Goal: Task Accomplishment & Management: Manage account settings

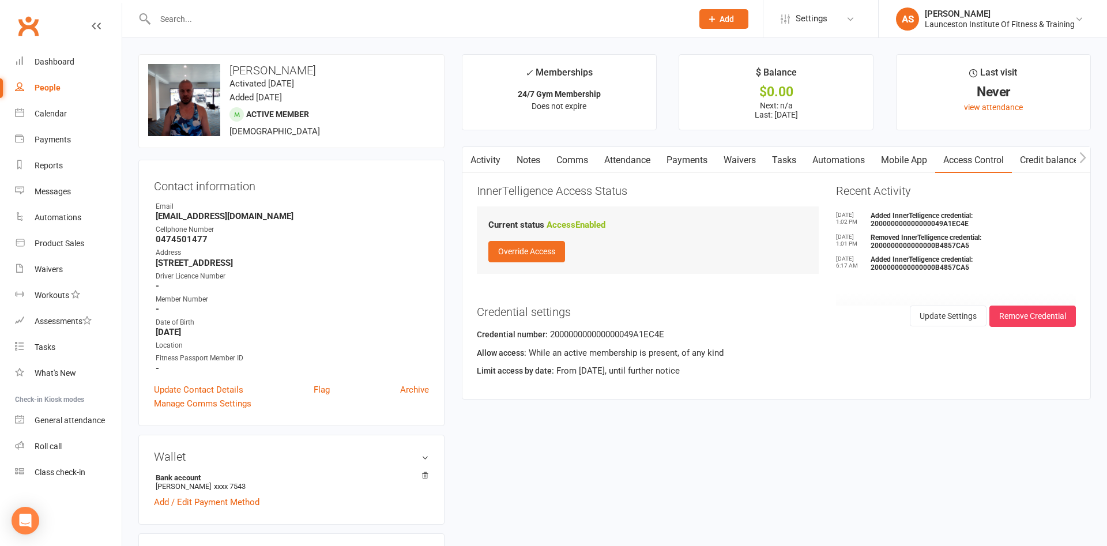
click at [431, 31] on div at bounding box center [411, 18] width 546 height 37
click at [436, 20] on input "text" at bounding box center [418, 19] width 533 height 16
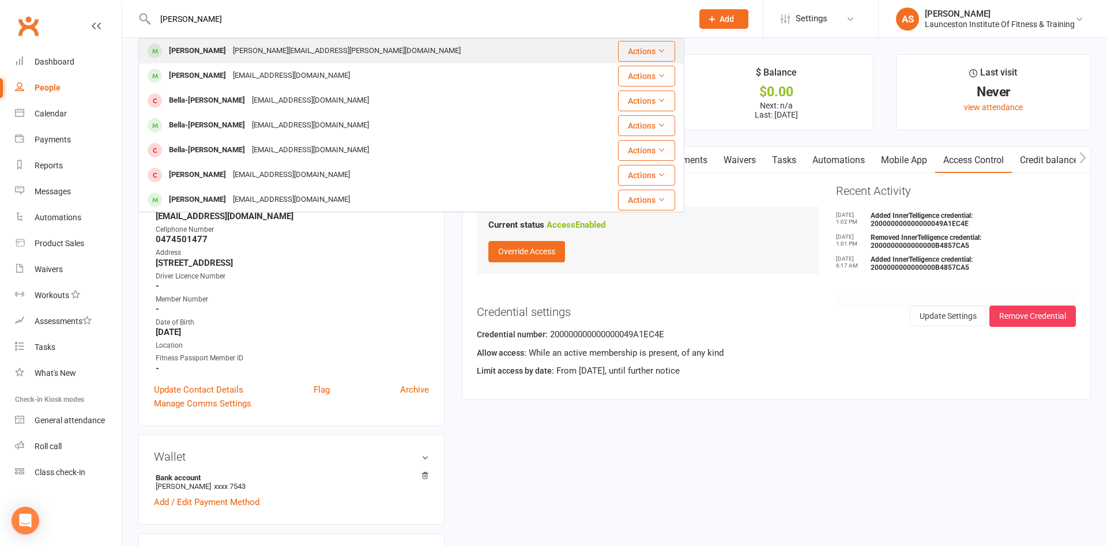
type input "[PERSON_NAME]"
click at [385, 52] on div "[PERSON_NAME] [PERSON_NAME][EMAIL_ADDRESS][PERSON_NAME][DOMAIN_NAME]" at bounding box center [365, 51] width 452 height 24
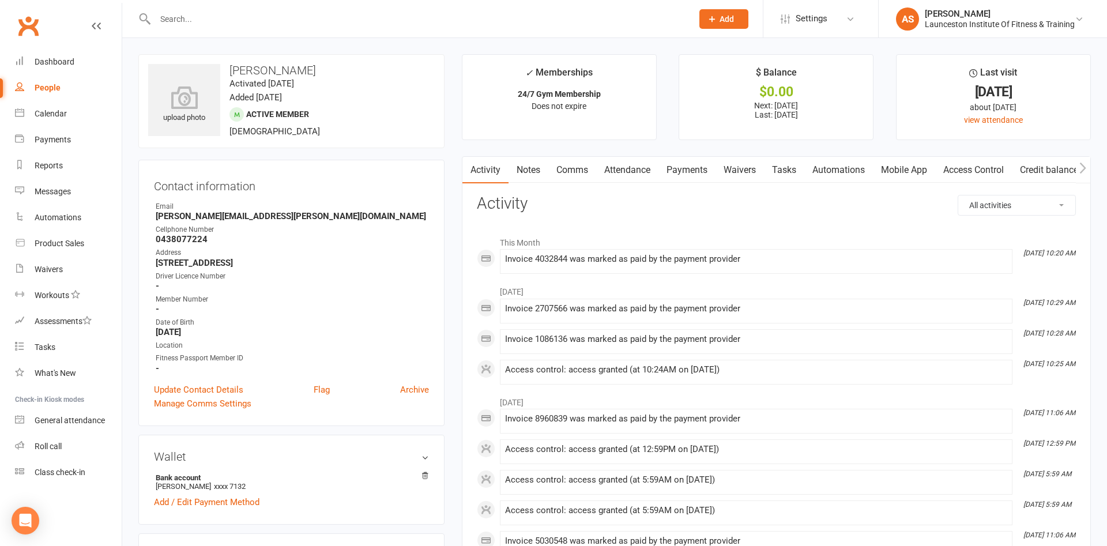
click at [686, 165] on link "Payments" at bounding box center [686, 170] width 57 height 27
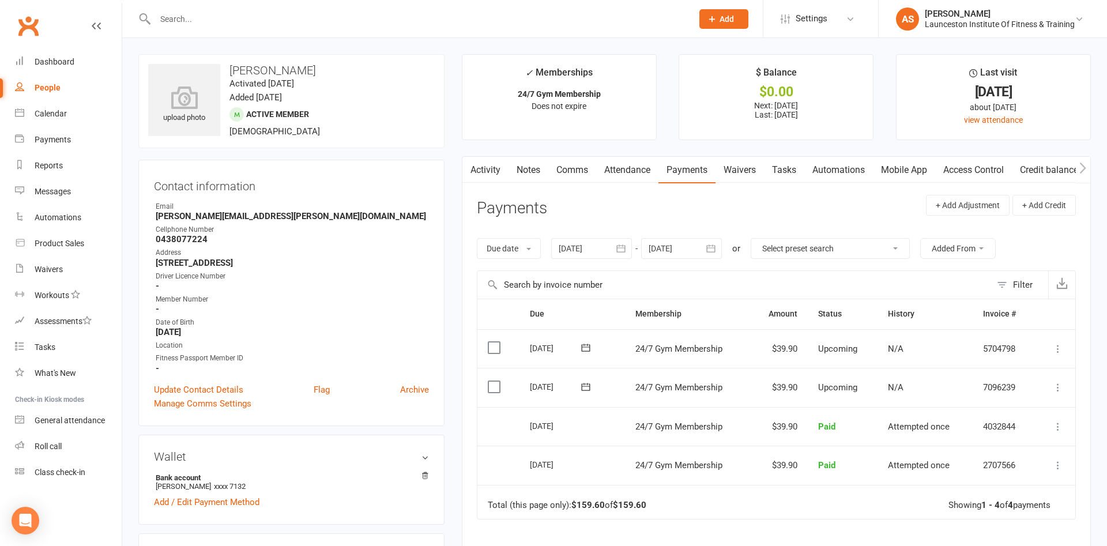
click at [708, 252] on icon "button" at bounding box center [711, 249] width 12 height 12
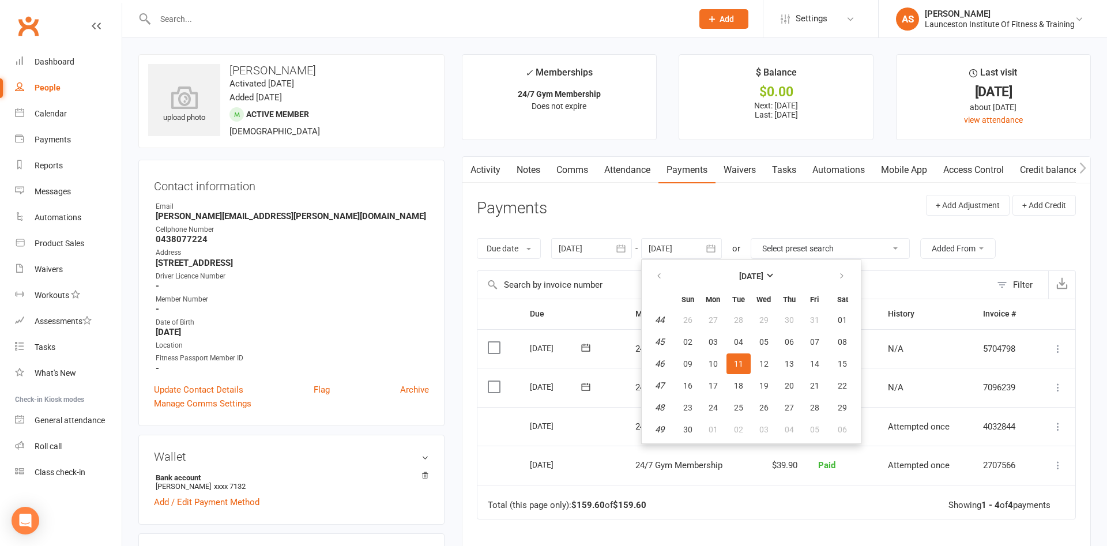
click at [870, 226] on header "Payments + Add Adjustment + Add Credit" at bounding box center [776, 211] width 599 height 32
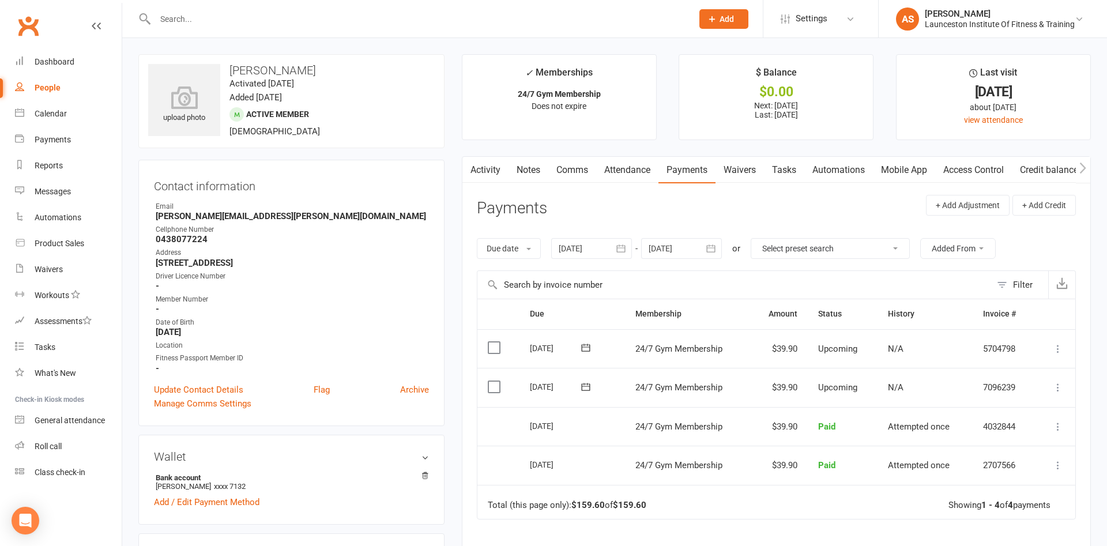
click at [718, 243] on button "button" at bounding box center [711, 248] width 21 height 21
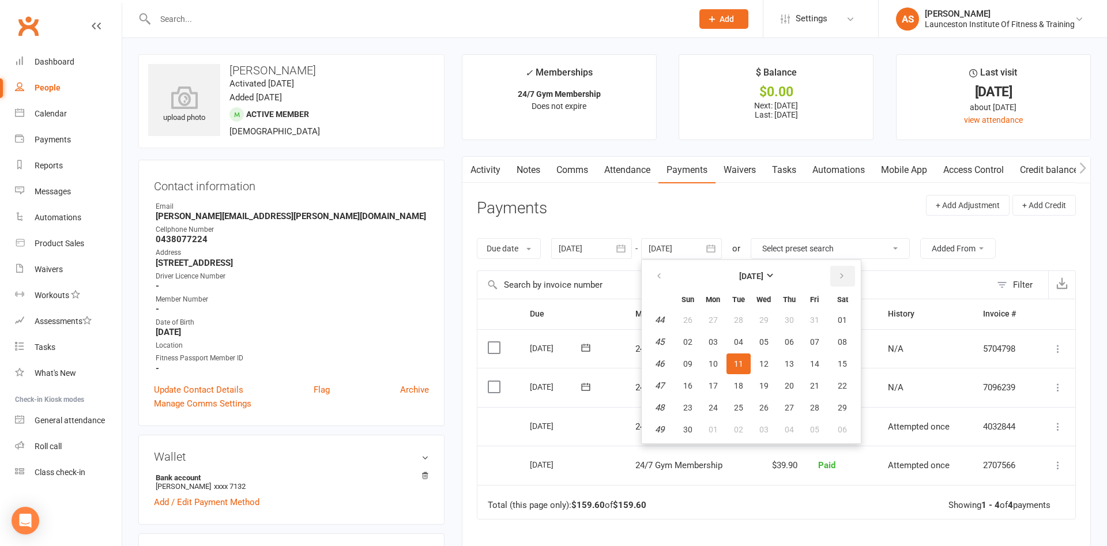
click at [841, 272] on icon "button" at bounding box center [841, 275] width 8 height 9
click at [671, 279] on button "button" at bounding box center [659, 276] width 25 height 21
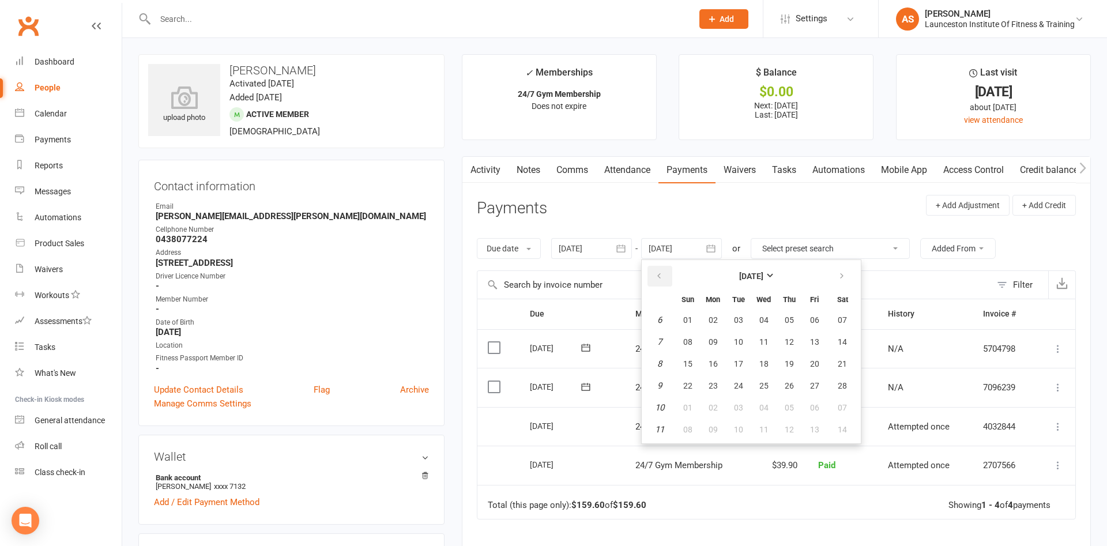
click at [671, 278] on button "button" at bounding box center [659, 276] width 25 height 21
click at [793, 378] on button "22" at bounding box center [789, 385] width 24 height 21
type input "[DATE]"
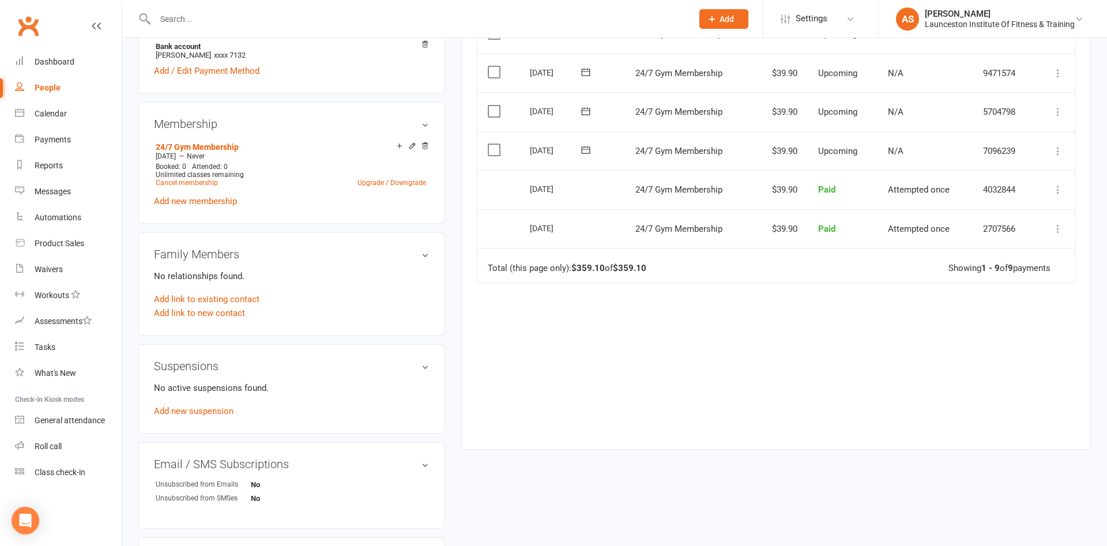
scroll to position [412, 0]
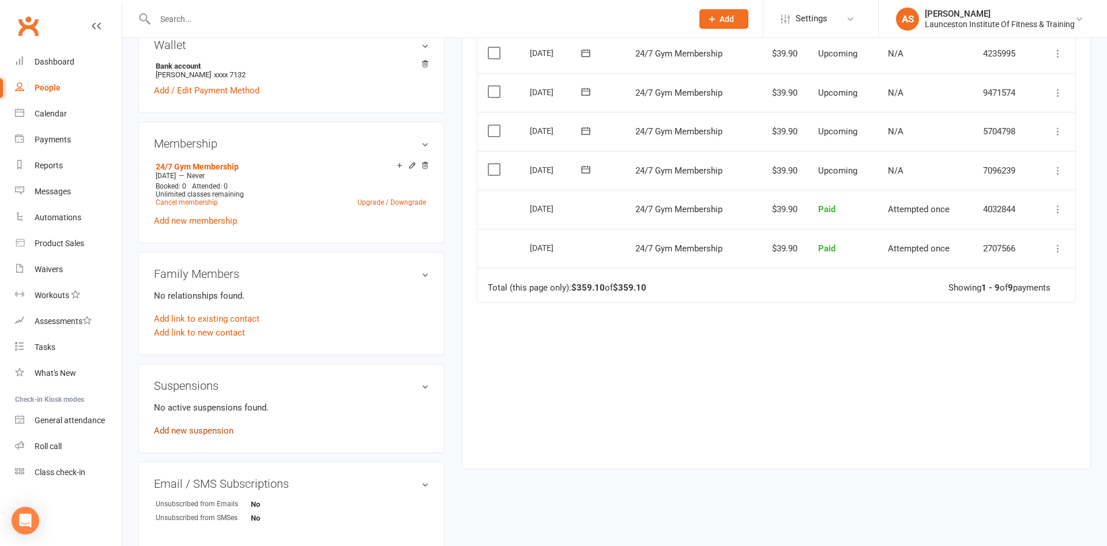
click at [211, 433] on link "Add new suspension" at bounding box center [194, 430] width 80 height 10
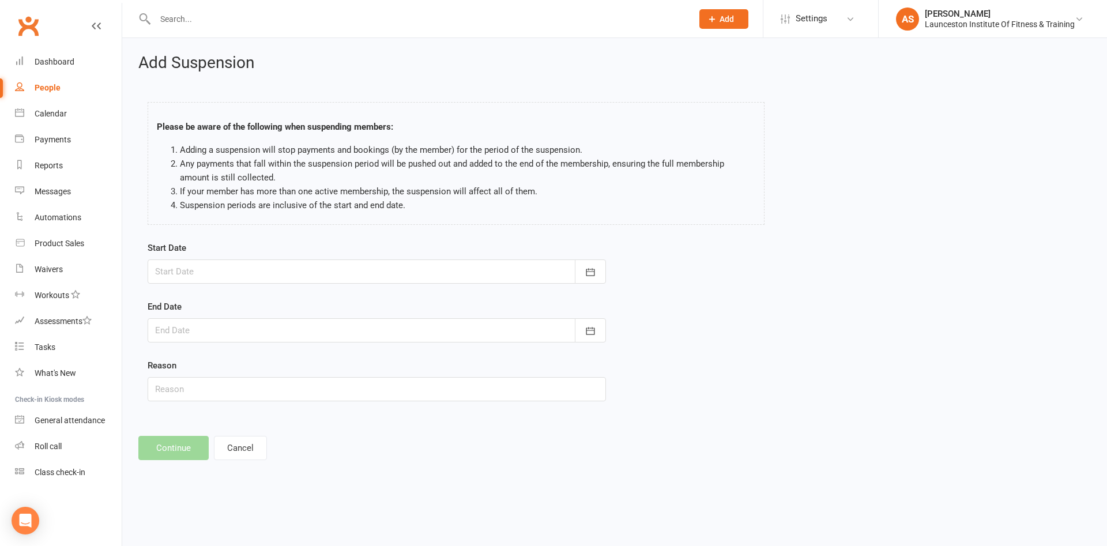
click at [237, 273] on div at bounding box center [377, 271] width 458 height 24
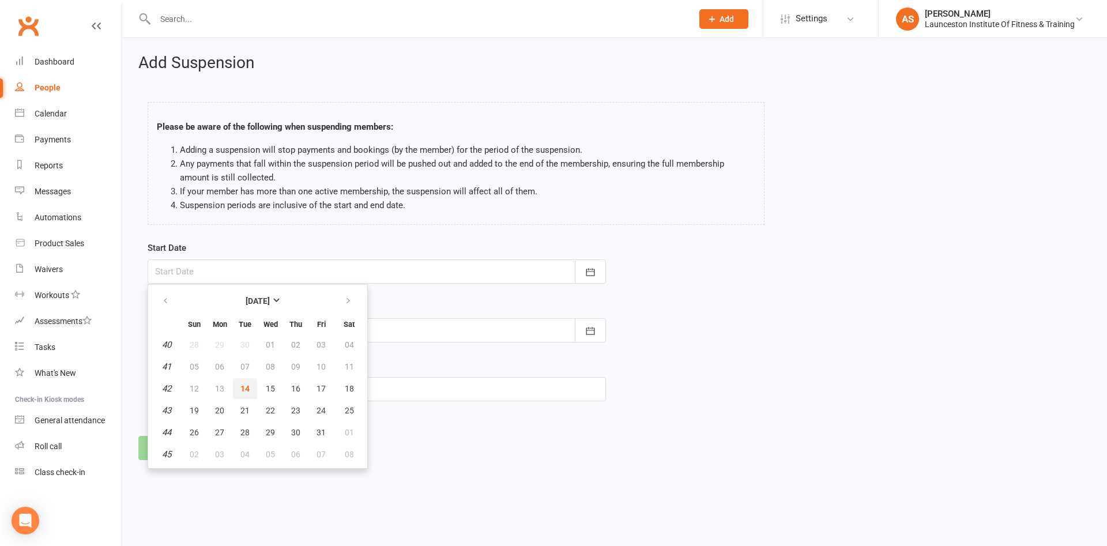
click at [251, 382] on button "14" at bounding box center [245, 388] width 24 height 21
type input "[DATE]"
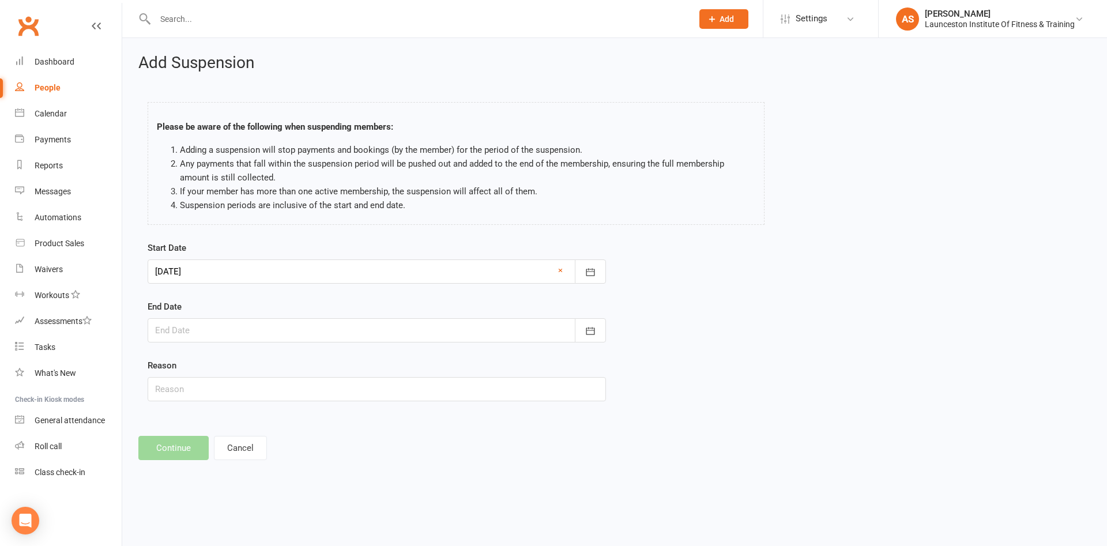
click at [224, 326] on div at bounding box center [377, 330] width 458 height 24
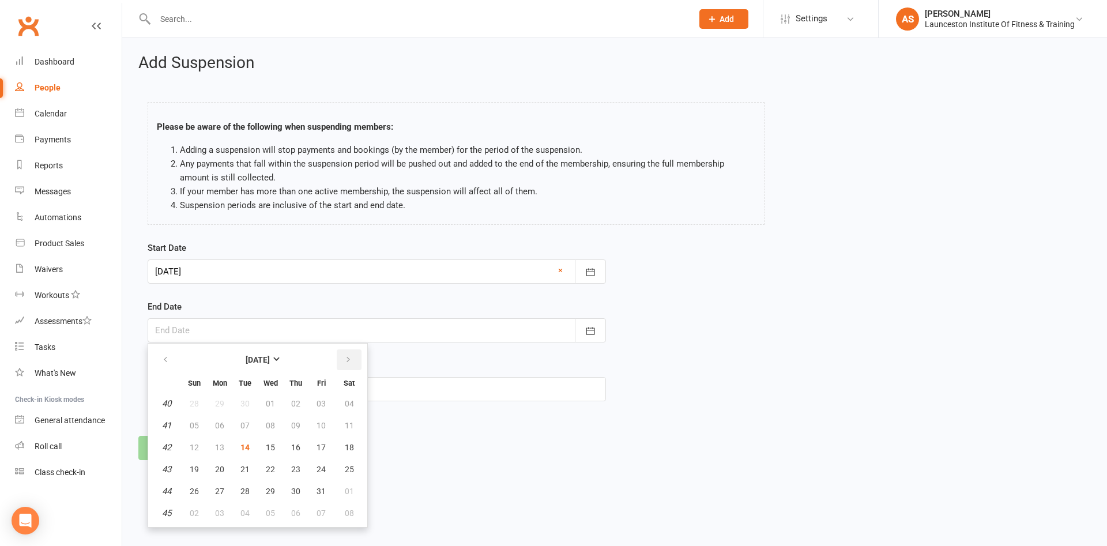
click at [361, 353] on th at bounding box center [348, 359] width 29 height 25
click at [354, 356] on button "button" at bounding box center [349, 359] width 25 height 21
click at [212, 420] on button "05" at bounding box center [219, 425] width 24 height 21
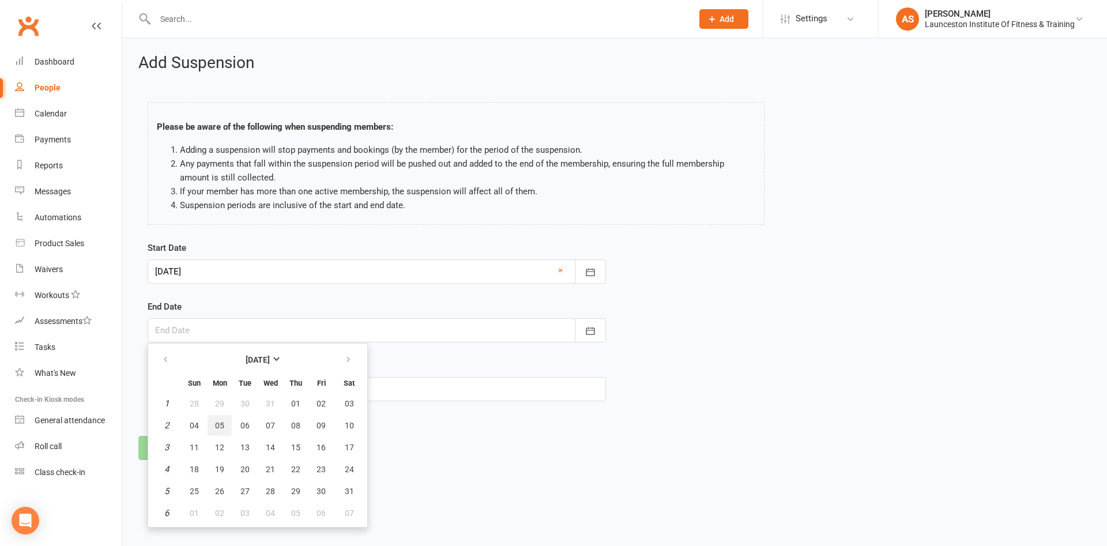
type input "[DATE]"
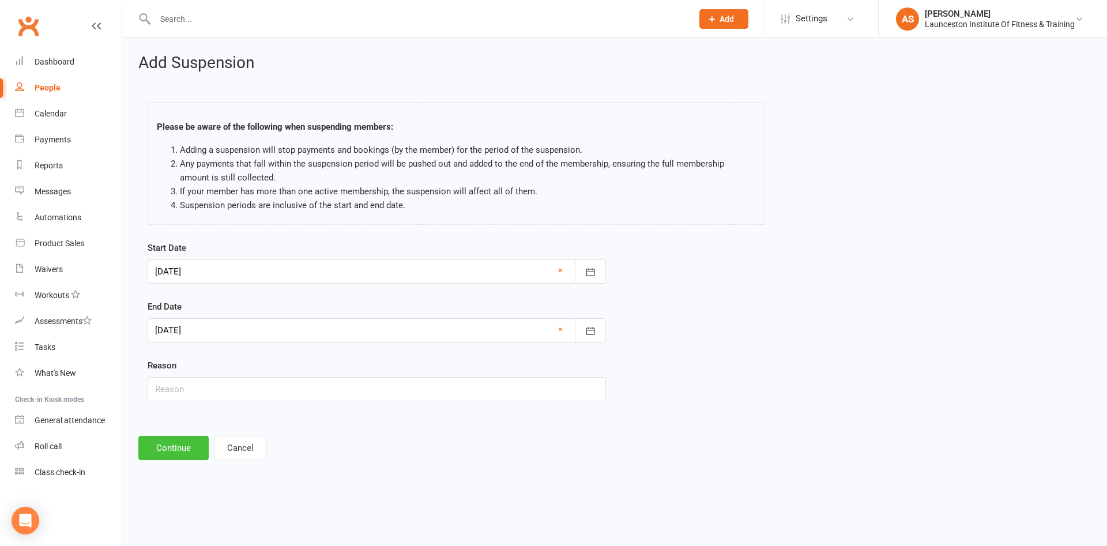
click at [177, 451] on button "Continue" at bounding box center [173, 448] width 70 height 24
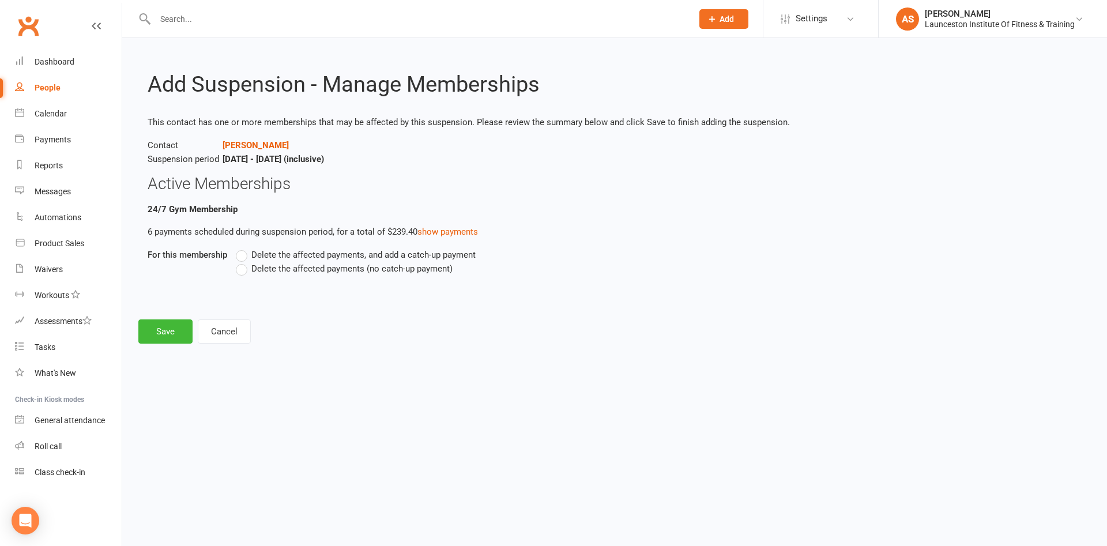
click at [240, 269] on label "Delete the affected payments (no catch-up payment)" at bounding box center [344, 269] width 217 height 14
click at [240, 262] on input "Delete the affected payments (no catch-up payment)" at bounding box center [239, 262] width 7 height 0
click at [167, 330] on button "Save" at bounding box center [165, 331] width 54 height 24
